Goal: Task Accomplishment & Management: Use online tool/utility

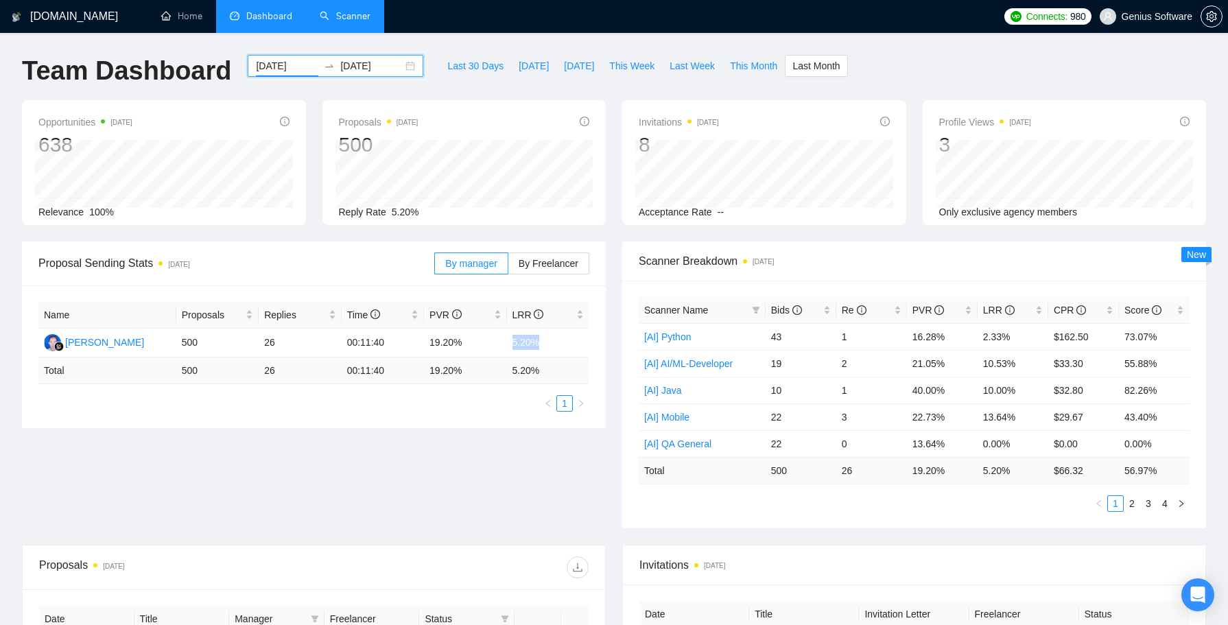
click at [357, 19] on link "Scanner" at bounding box center [345, 16] width 51 height 12
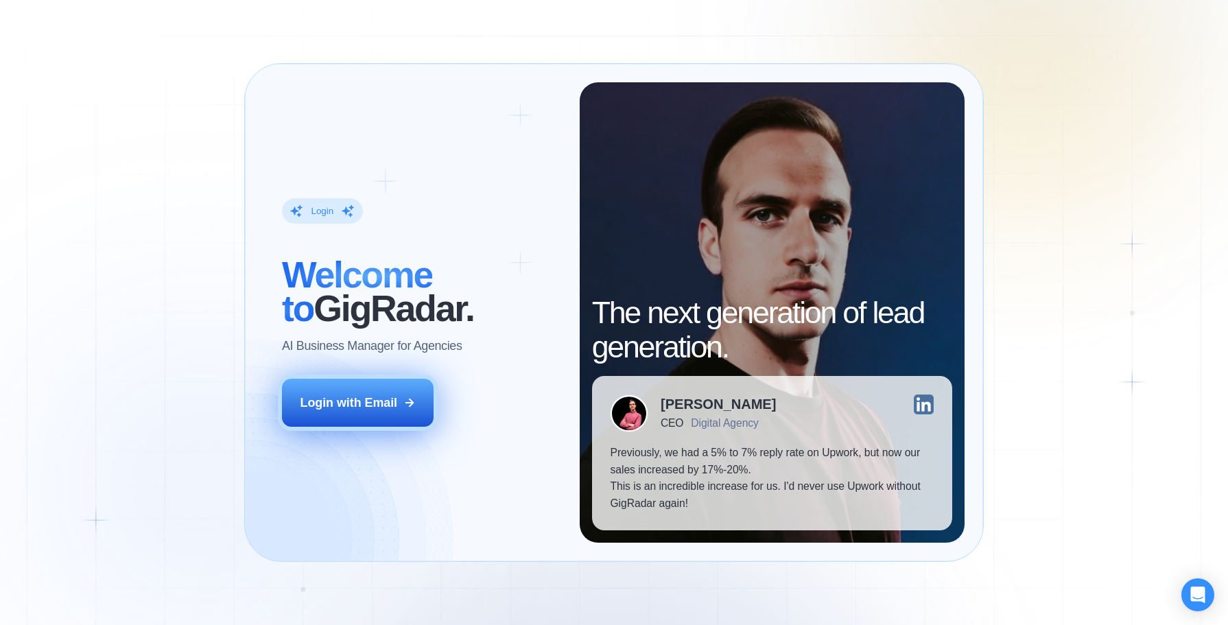
click at [335, 405] on div "Login with Email" at bounding box center [348, 402] width 97 height 17
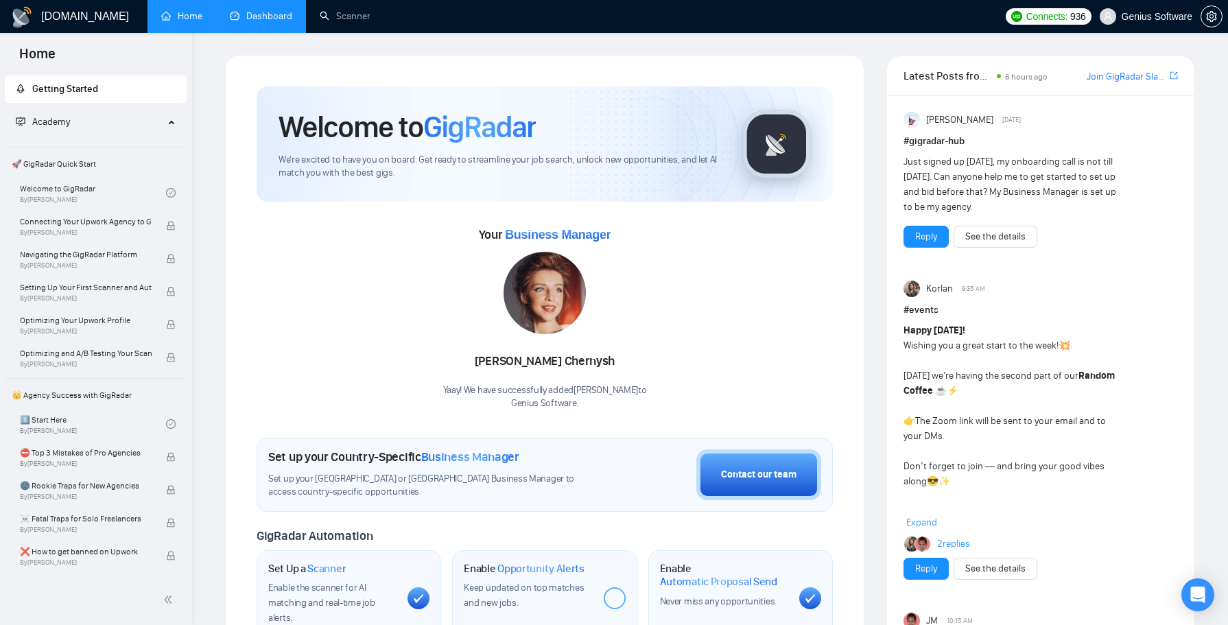
click at [255, 19] on link "Dashboard" at bounding box center [261, 16] width 62 height 12
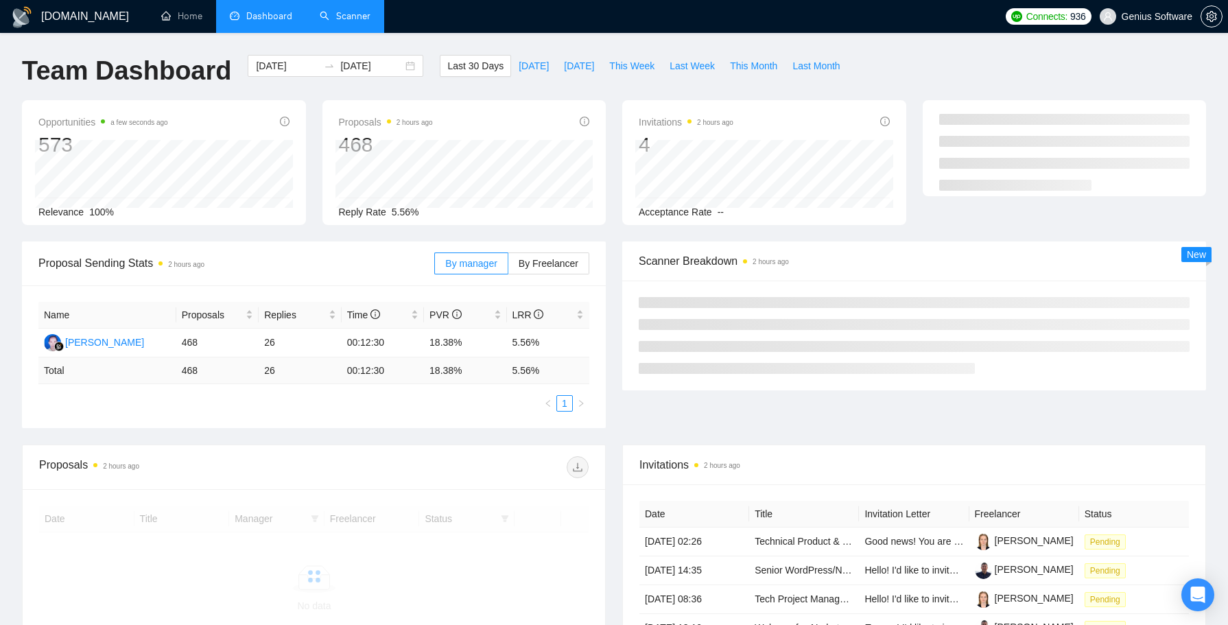
click at [339, 22] on link "Scanner" at bounding box center [345, 16] width 51 height 12
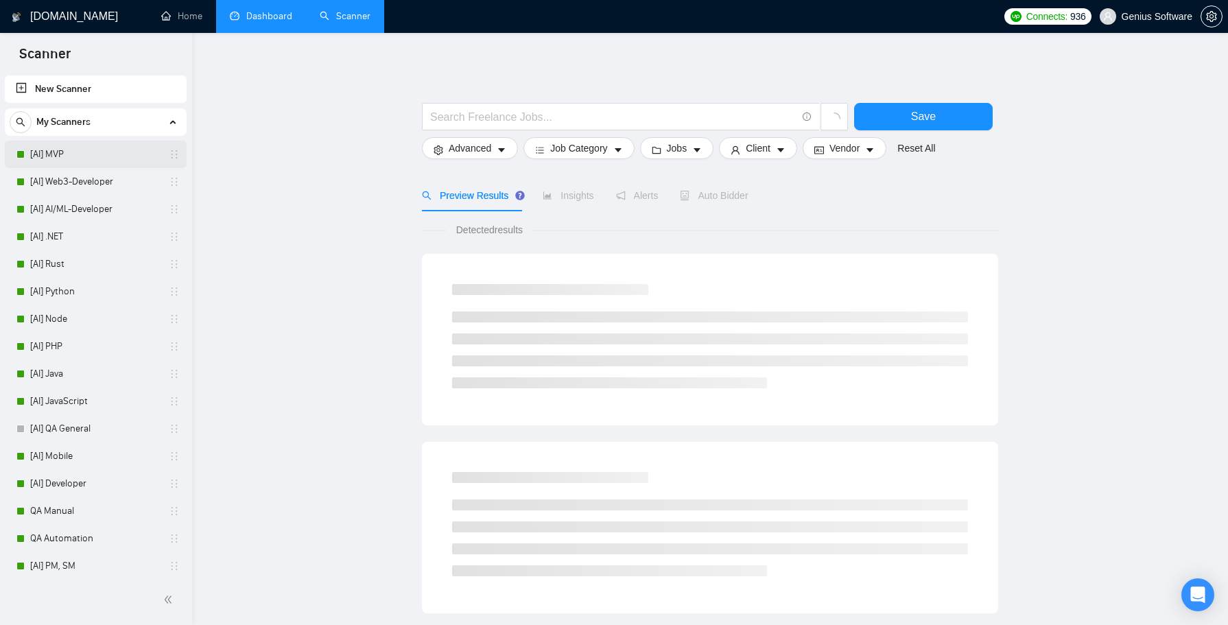
click at [73, 163] on link "[AI] MVP" at bounding box center [95, 154] width 130 height 27
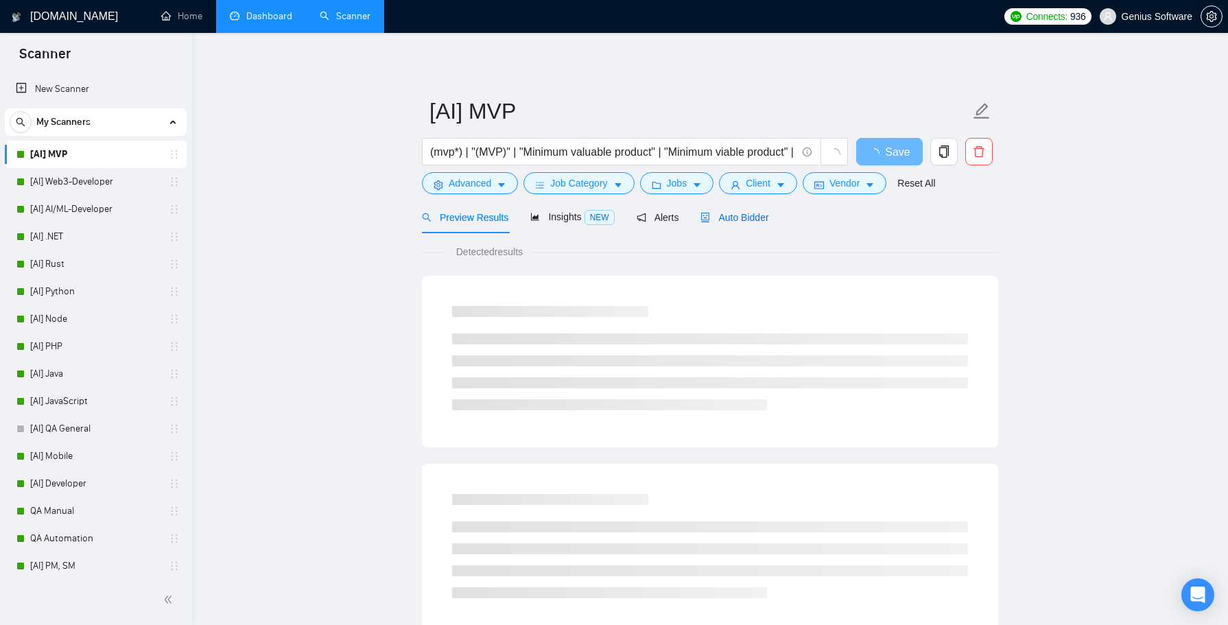
click at [745, 213] on span "Auto Bidder" at bounding box center [734, 217] width 68 height 11
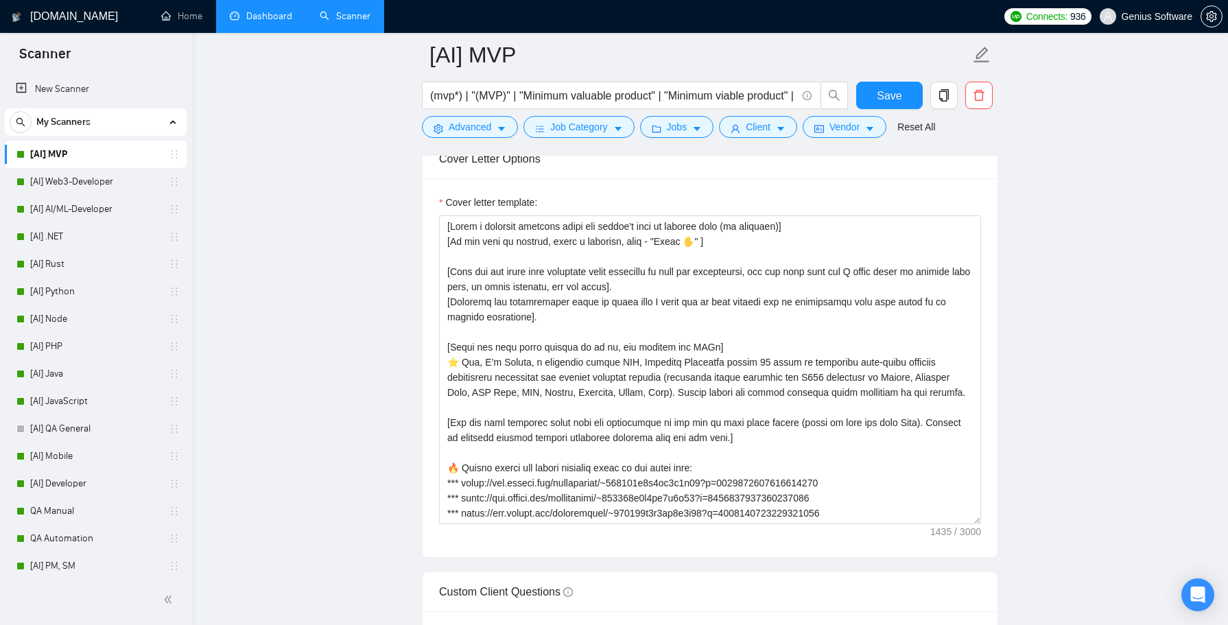
scroll to position [1579, 0]
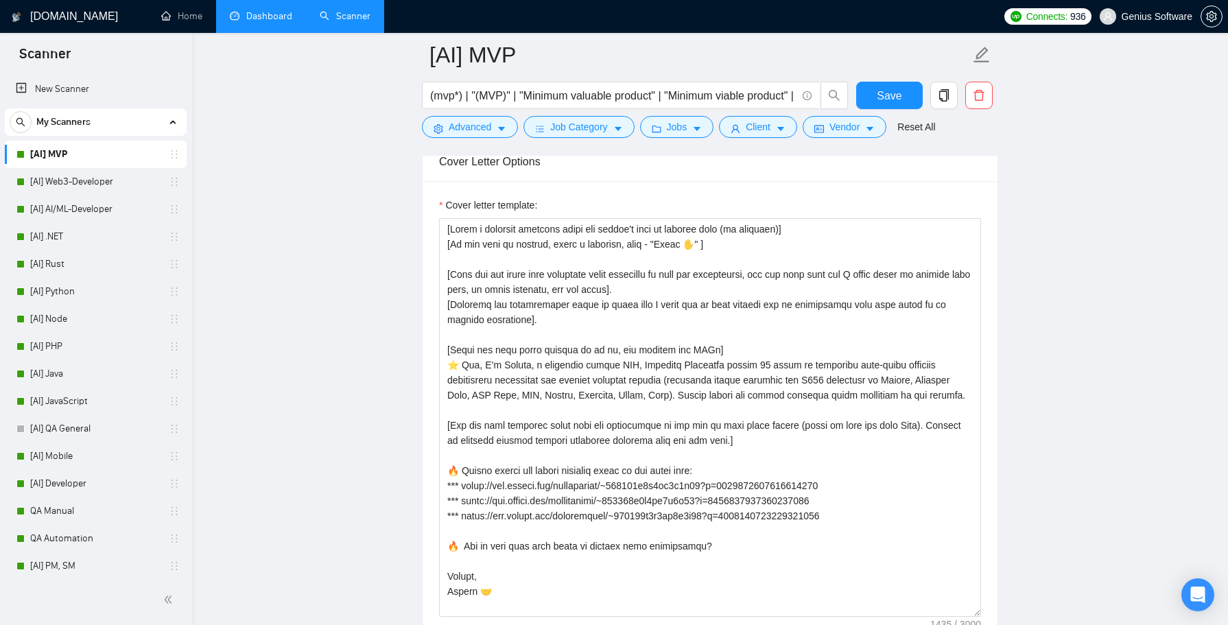
drag, startPoint x: 977, startPoint y: 518, endPoint x: 993, endPoint y: 609, distance: 92.6
click at [993, 609] on div "Cover letter template:" at bounding box center [710, 415] width 575 height 469
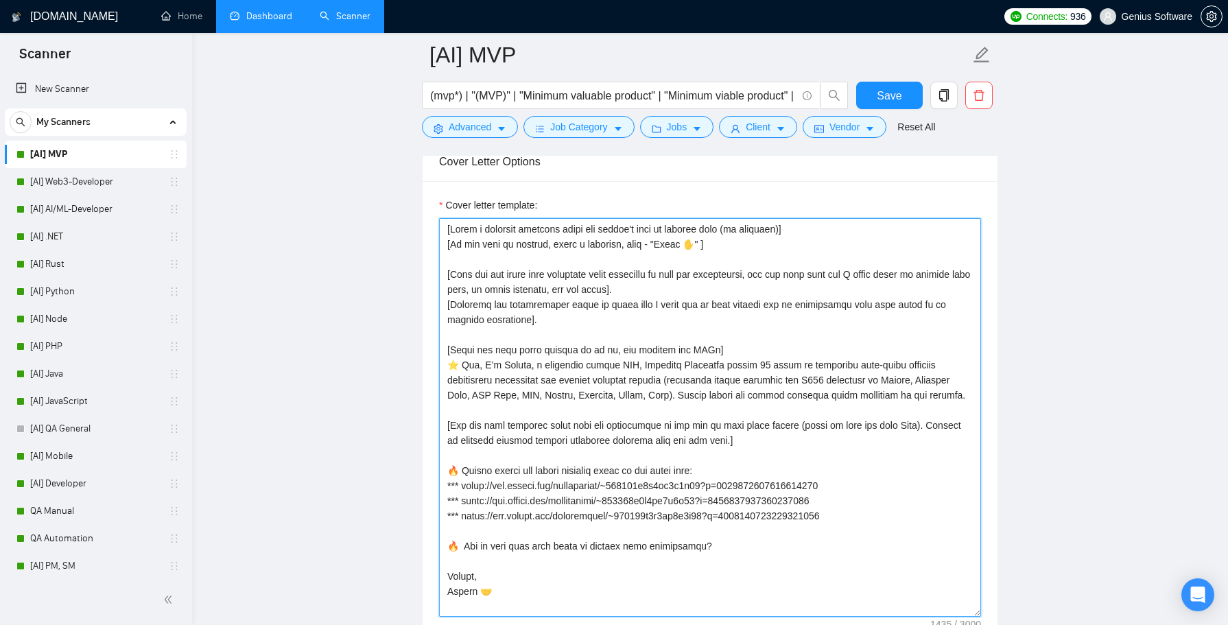
click at [528, 475] on textarea "Cover letter template:" at bounding box center [710, 417] width 542 height 399
click at [566, 484] on textarea "Cover letter template:" at bounding box center [710, 417] width 542 height 399
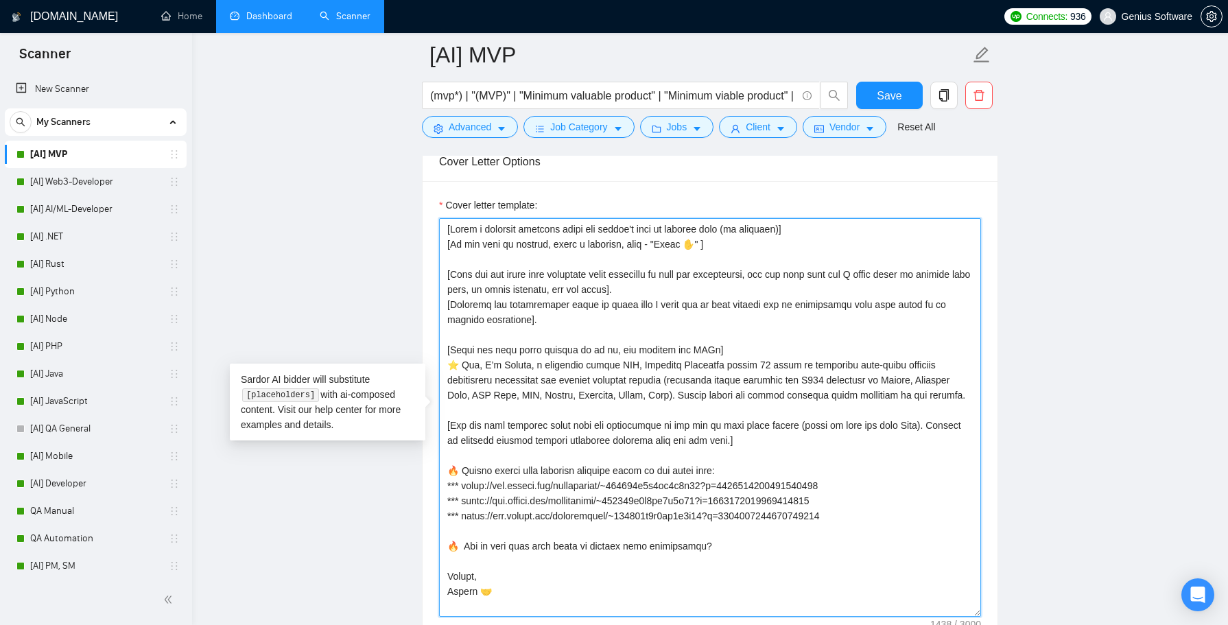
click at [498, 435] on textarea "Cover letter template:" at bounding box center [710, 417] width 542 height 399
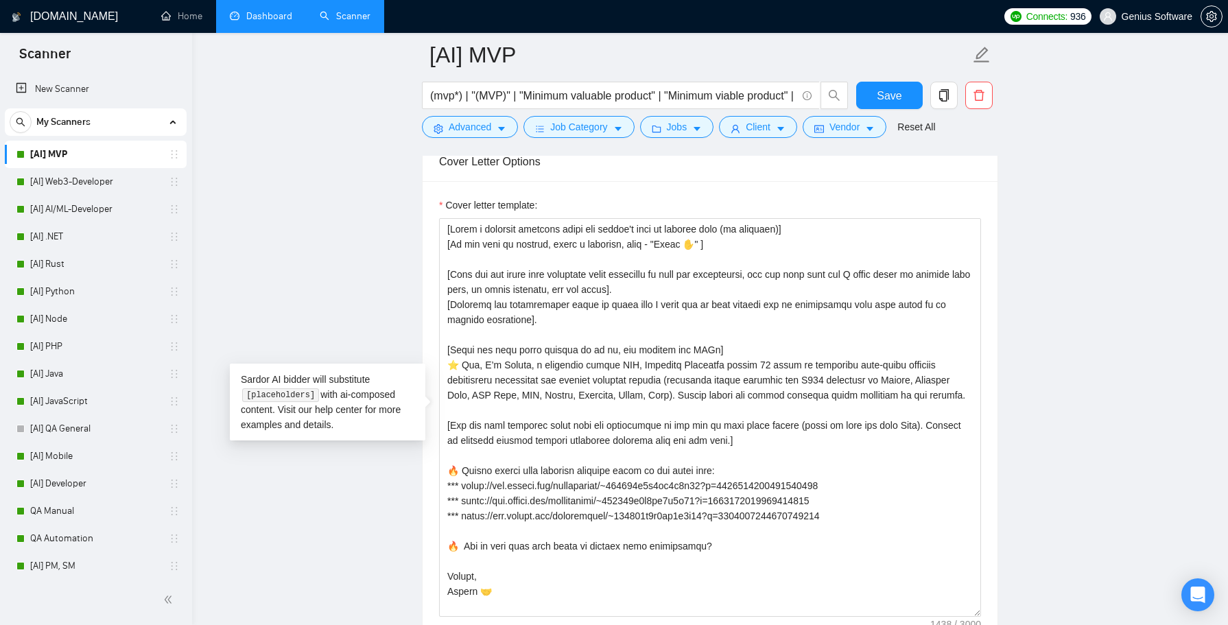
click at [405, 395] on div "Sardor AI bidder will substitute [placeholders] with ai-composed content. Visit…" at bounding box center [328, 403] width 196 height 78
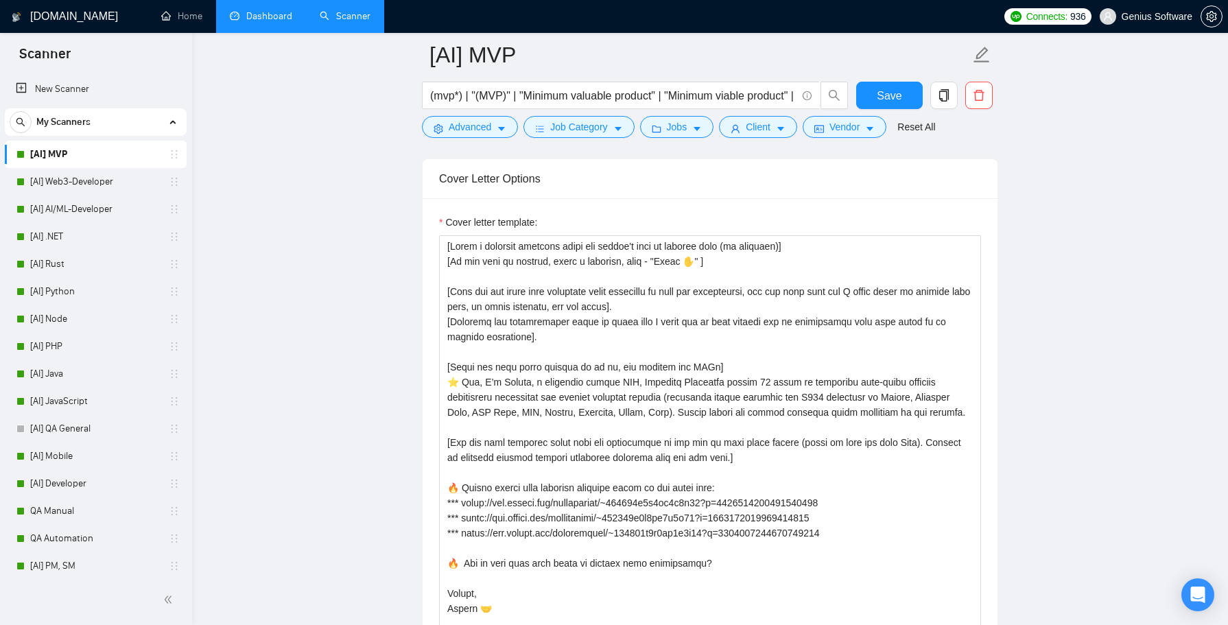
scroll to position [1563, 0]
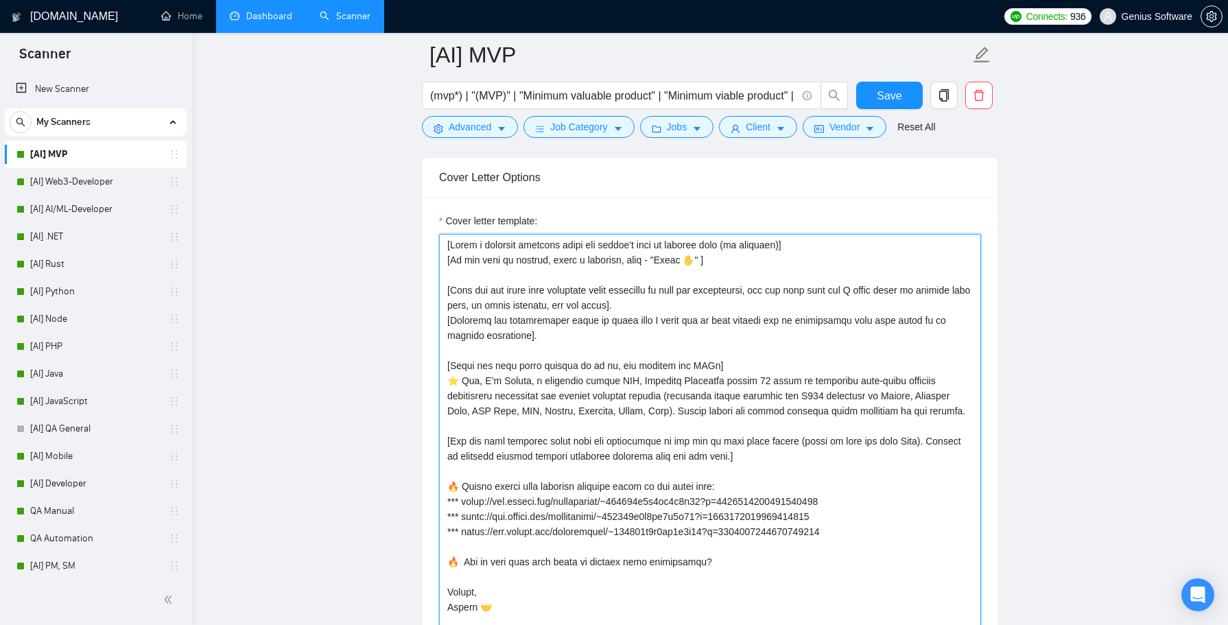
click at [740, 409] on textarea "Cover letter template:" at bounding box center [710, 433] width 542 height 399
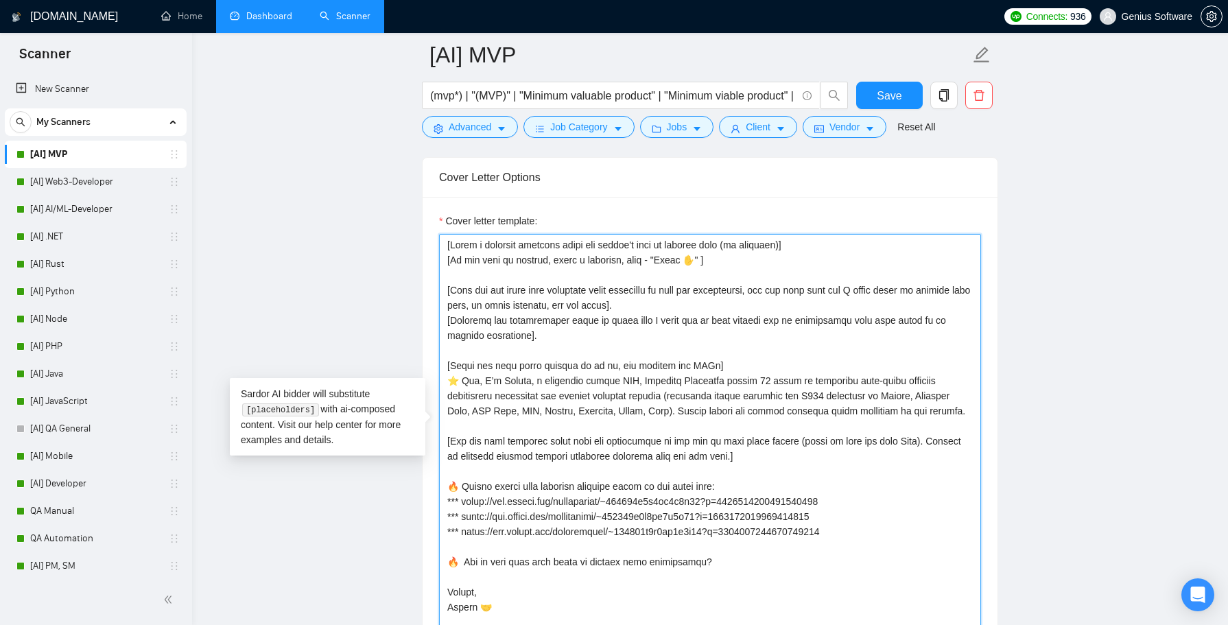
click at [728, 407] on textarea "Cover letter template:" at bounding box center [710, 433] width 542 height 399
click at [649, 475] on textarea "Cover letter template:" at bounding box center [710, 433] width 542 height 399
click at [739, 478] on textarea "Cover letter template:" at bounding box center [710, 433] width 542 height 399
click at [703, 480] on textarea "Cover letter template:" at bounding box center [710, 433] width 542 height 399
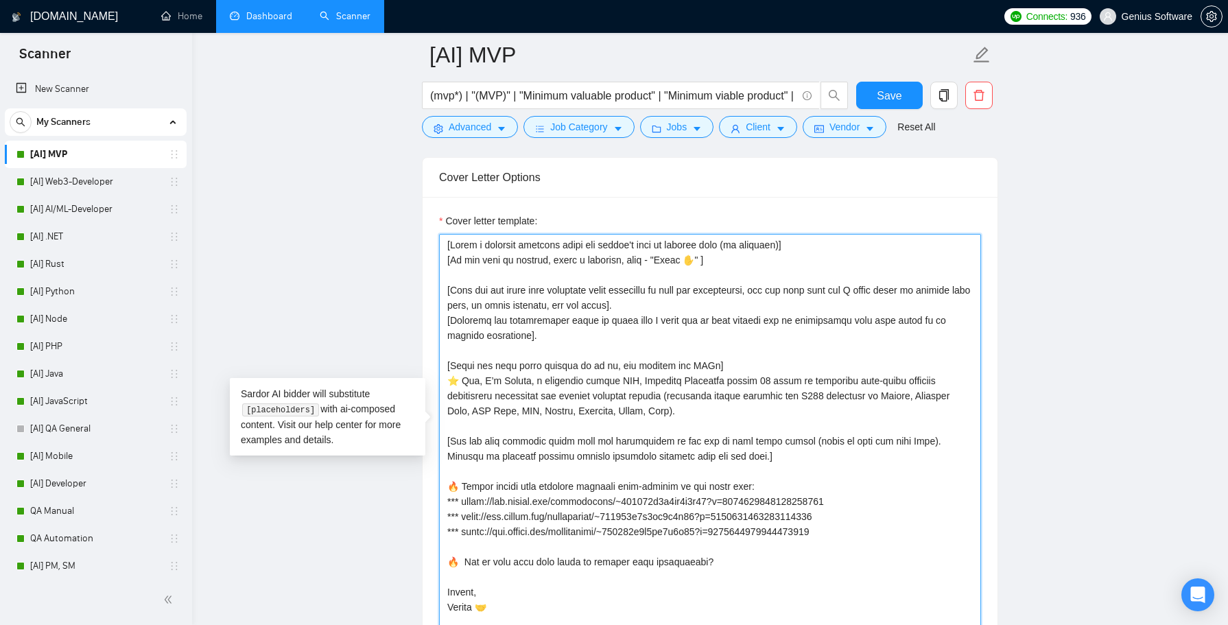
click at [703, 480] on textarea "Cover letter template:" at bounding box center [710, 433] width 542 height 399
type textarea "[Write a personal greeting using the client's name or company name (if provided…"
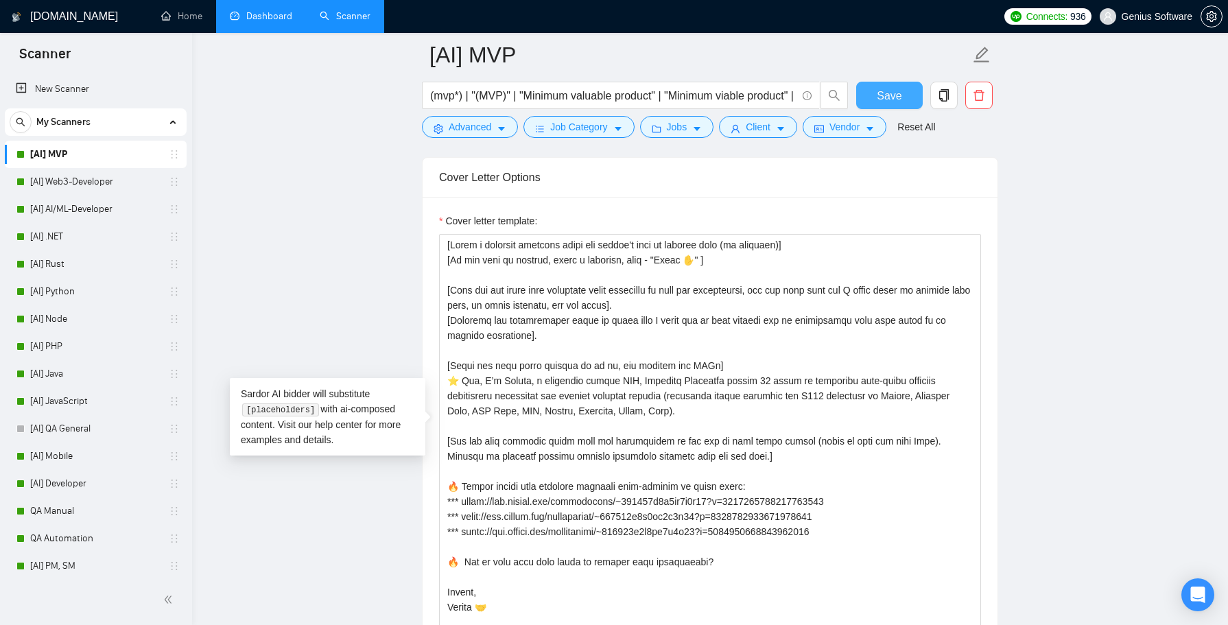
click at [899, 104] on button "Save" at bounding box center [889, 95] width 67 height 27
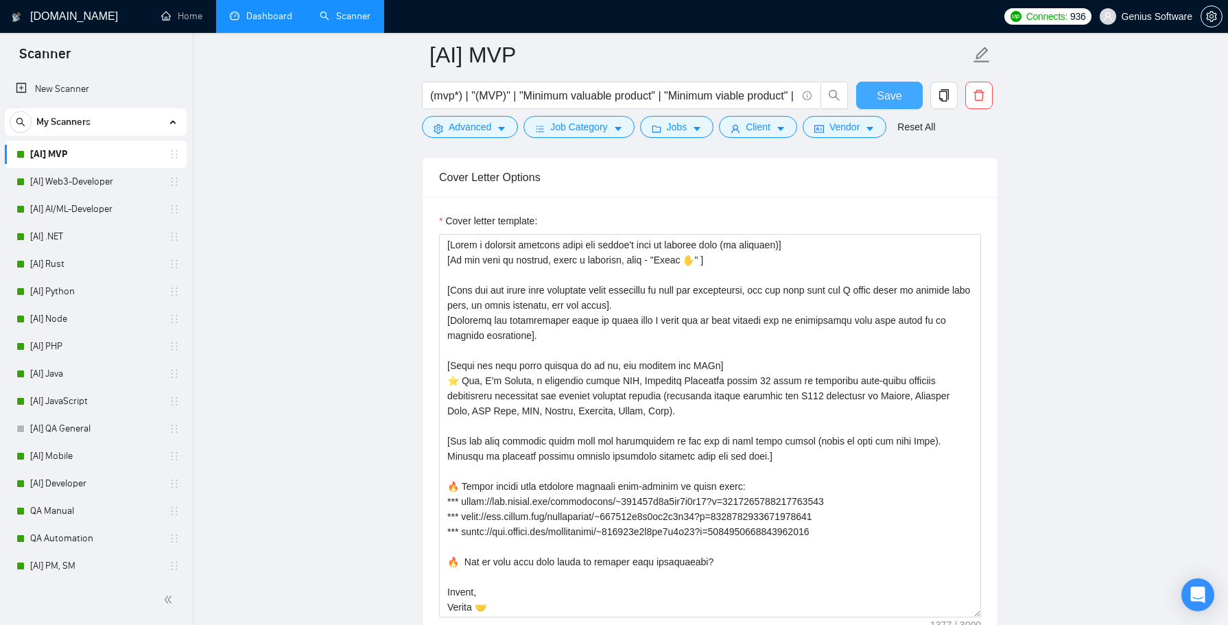
drag, startPoint x: 977, startPoint y: 532, endPoint x: 1022, endPoint y: 609, distance: 88.2
click at [1022, 609] on main "[AI] MVP (mvp*) | "(MVP)" | "Minimum valuable product" | "Minimum viable produc…" at bounding box center [710, 509] width 992 height 4035
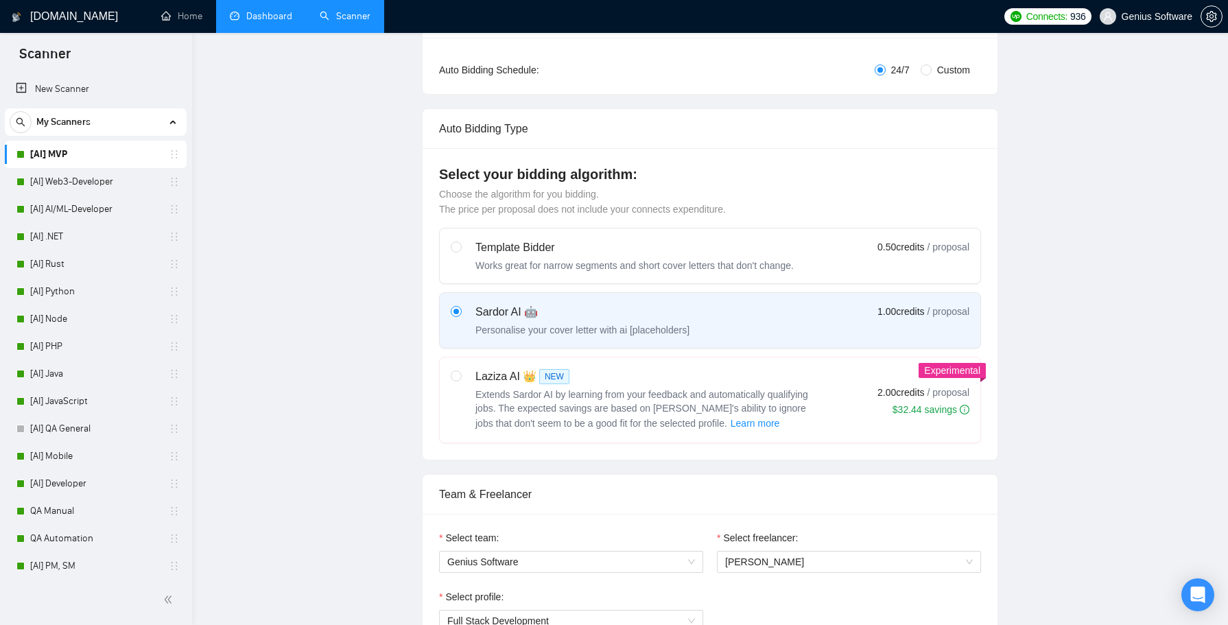
scroll to position [0, 0]
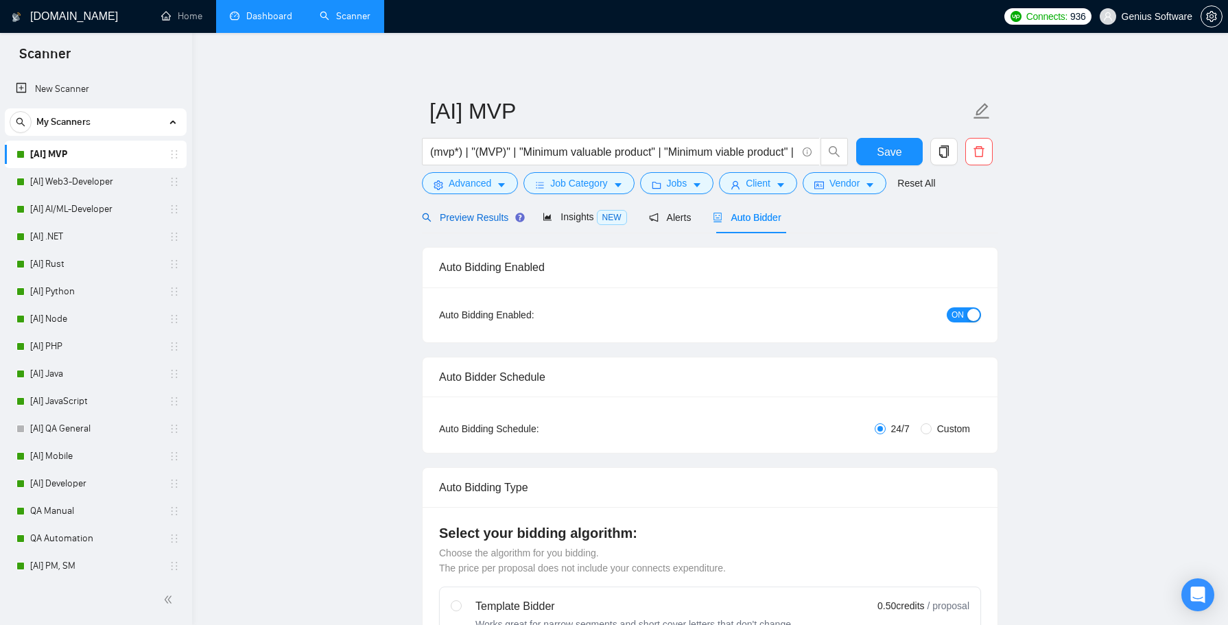
click at [464, 217] on span "Preview Results" at bounding box center [471, 217] width 99 height 11
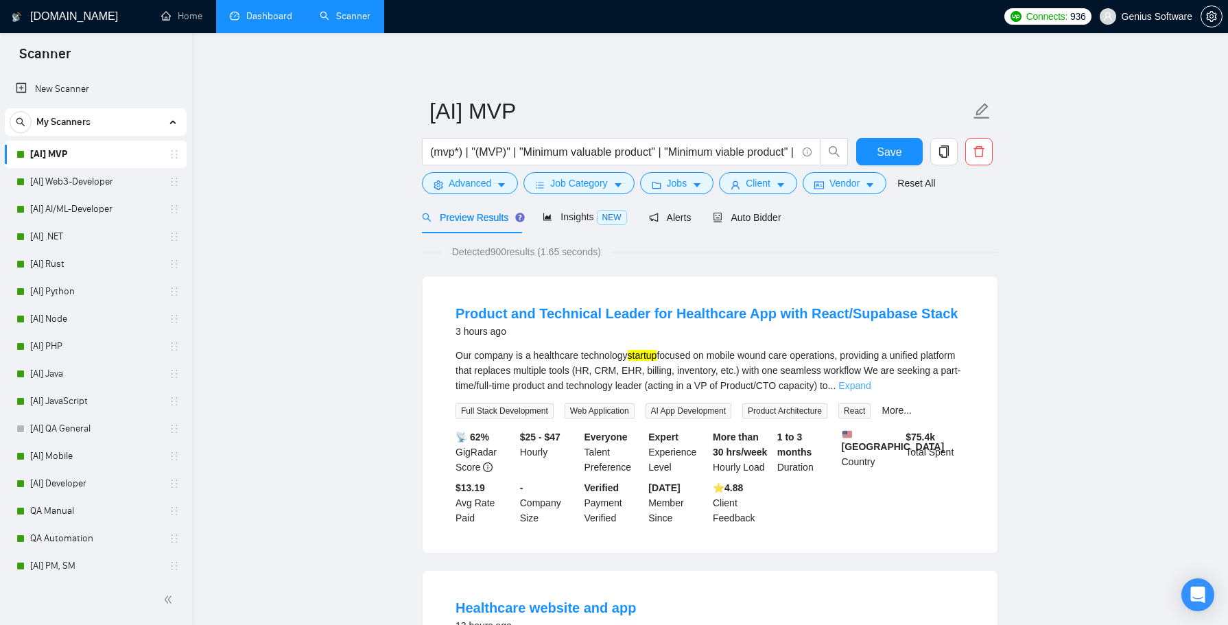
click at [871, 382] on link "Expand" at bounding box center [854, 385] width 32 height 11
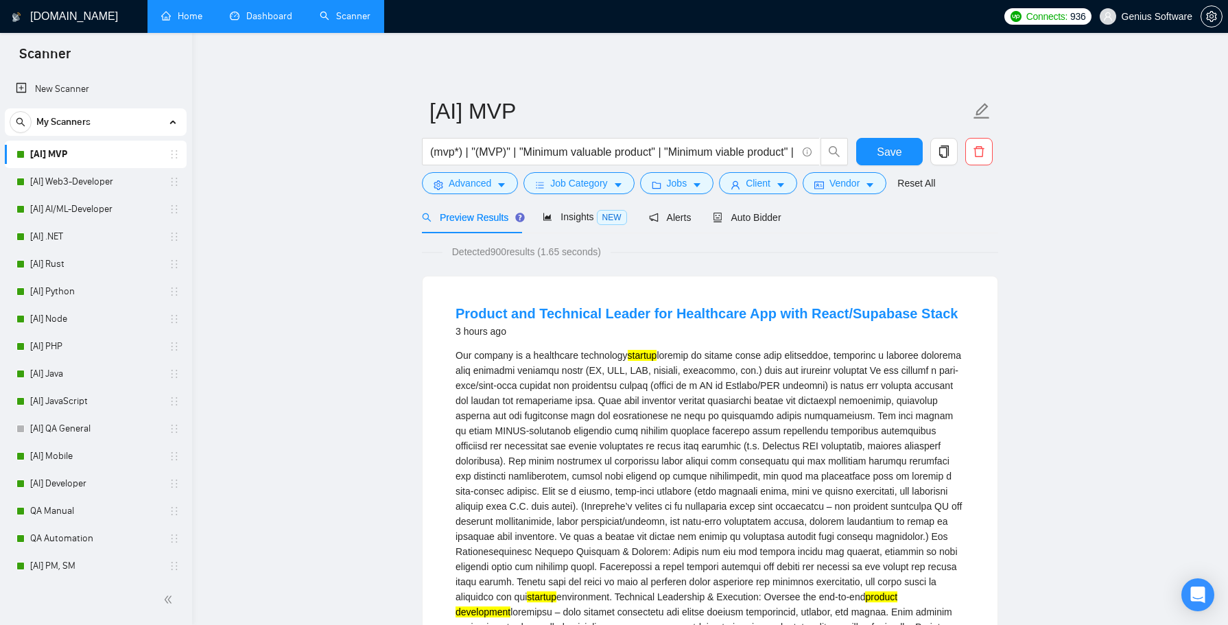
click at [182, 19] on link "Home" at bounding box center [181, 16] width 41 height 12
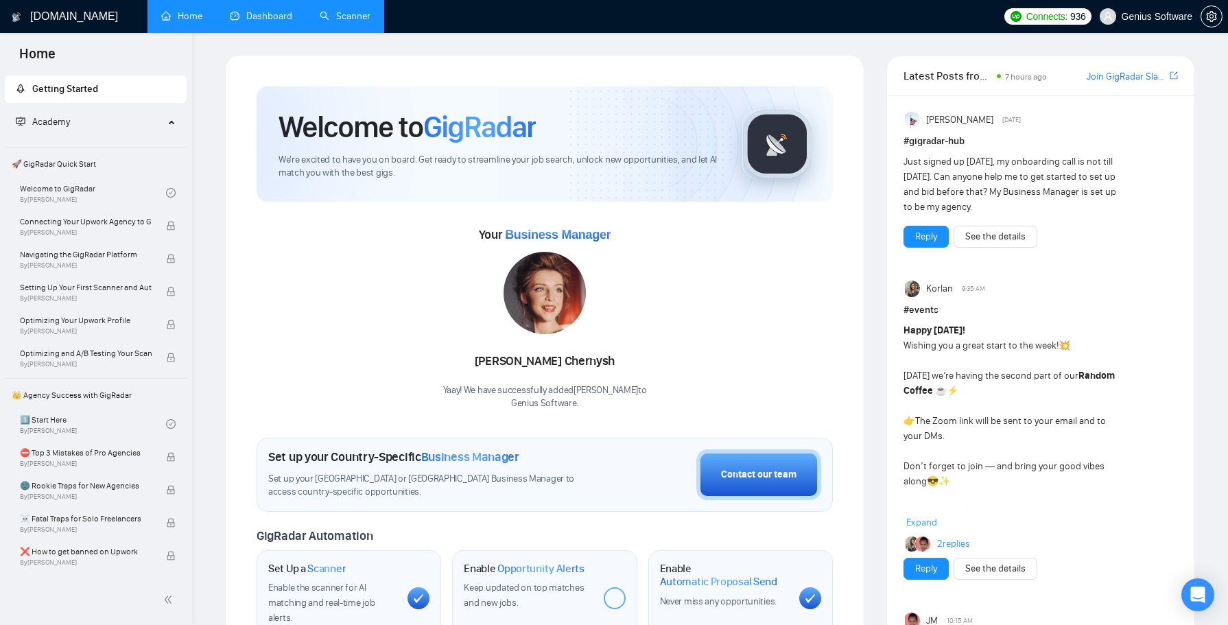
click at [261, 14] on link "Dashboard" at bounding box center [261, 16] width 62 height 12
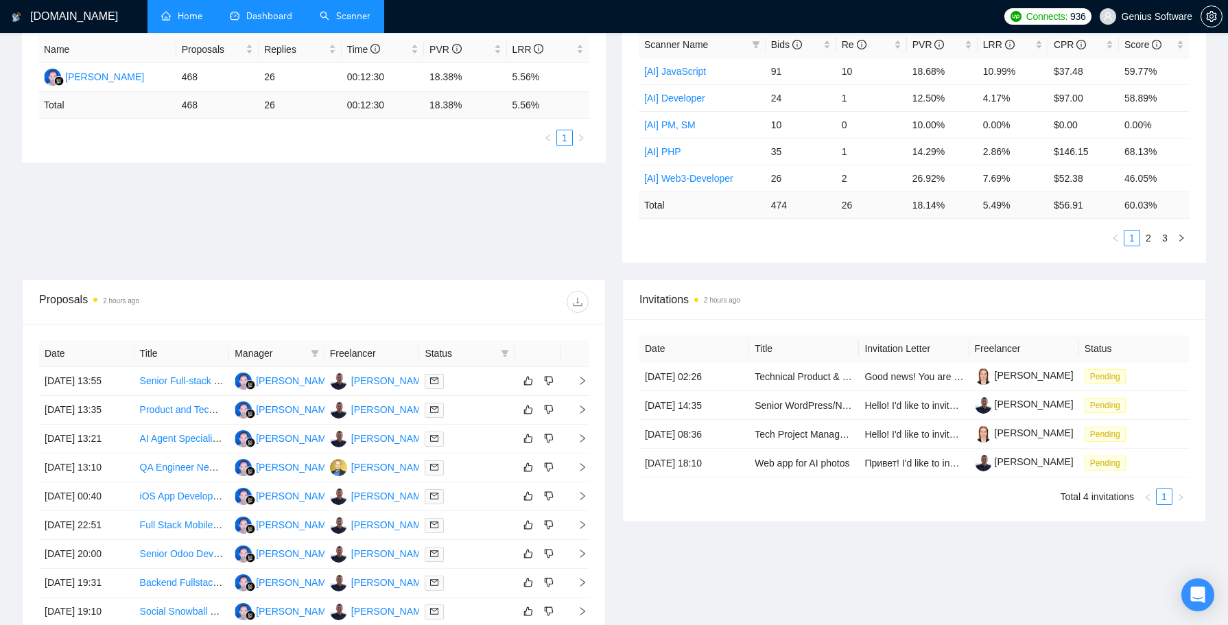
scroll to position [122, 0]
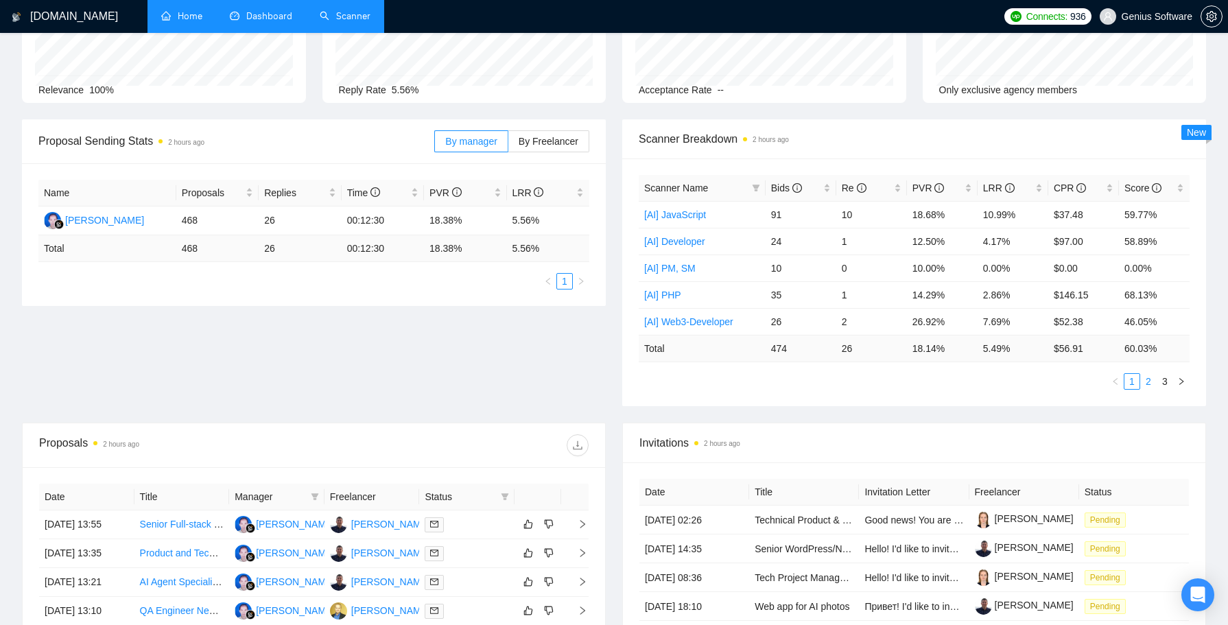
click at [1148, 377] on link "2" at bounding box center [1148, 381] width 15 height 15
click at [1167, 379] on link "3" at bounding box center [1164, 381] width 15 height 15
click at [663, 318] on link "[AI] MVP" at bounding box center [663, 321] width 38 height 11
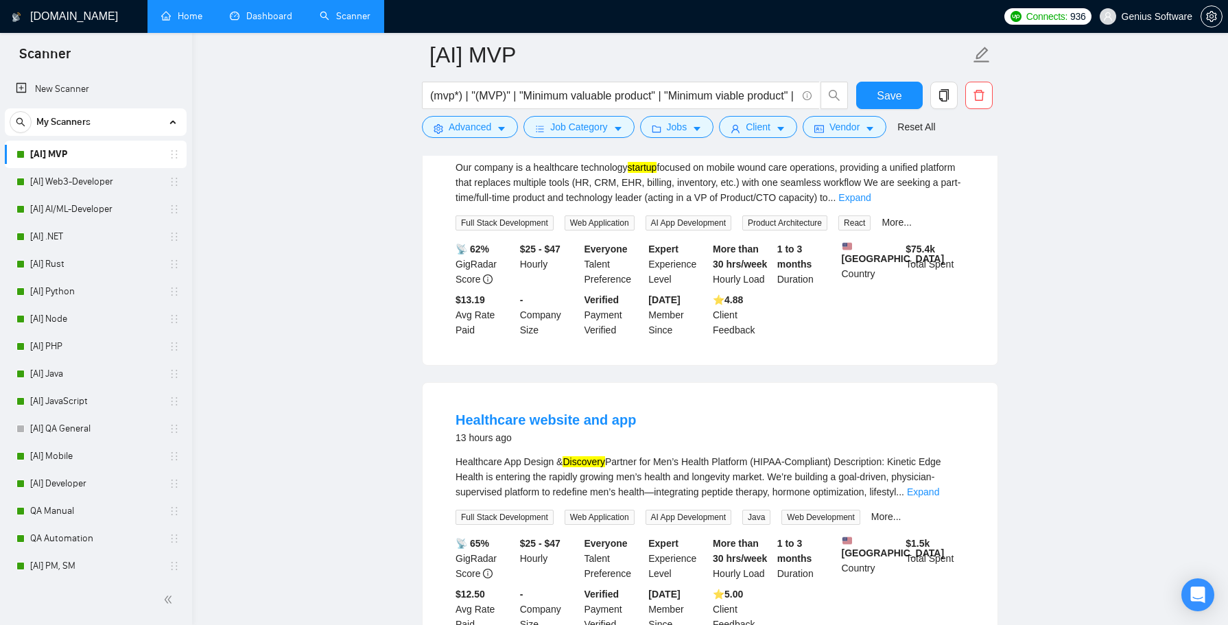
scroll to position [41, 0]
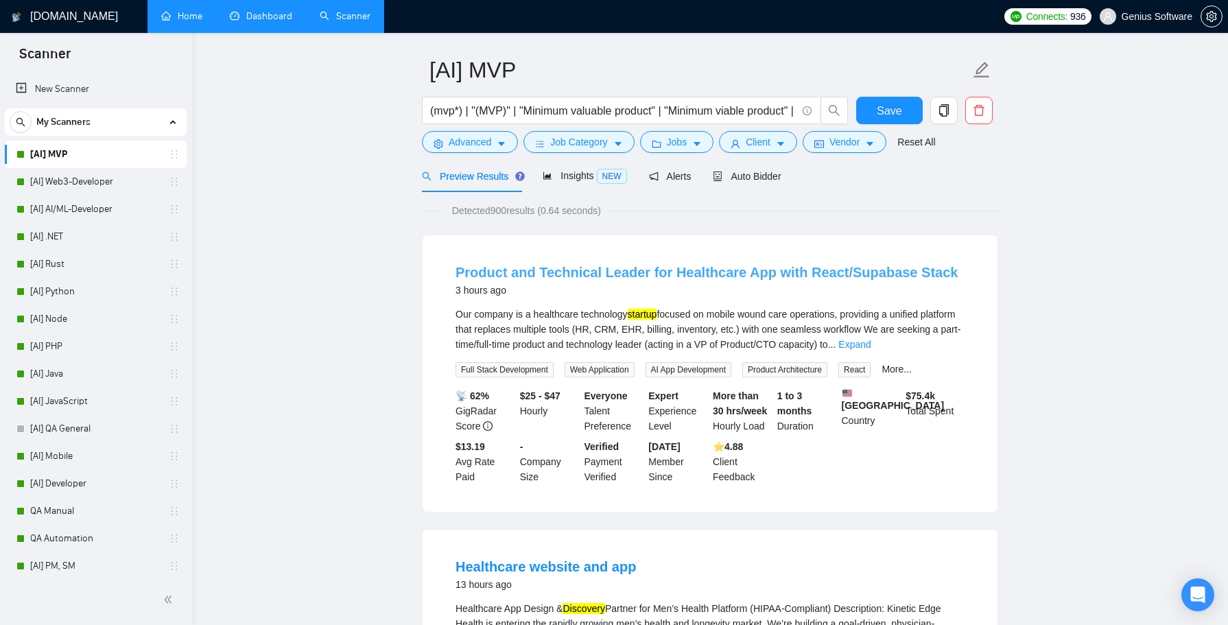
click at [713, 272] on link "Product and Technical Leader for Healthcare App with React/Supabase Stack" at bounding box center [707, 272] width 502 height 15
